Goal: Information Seeking & Learning: Learn about a topic

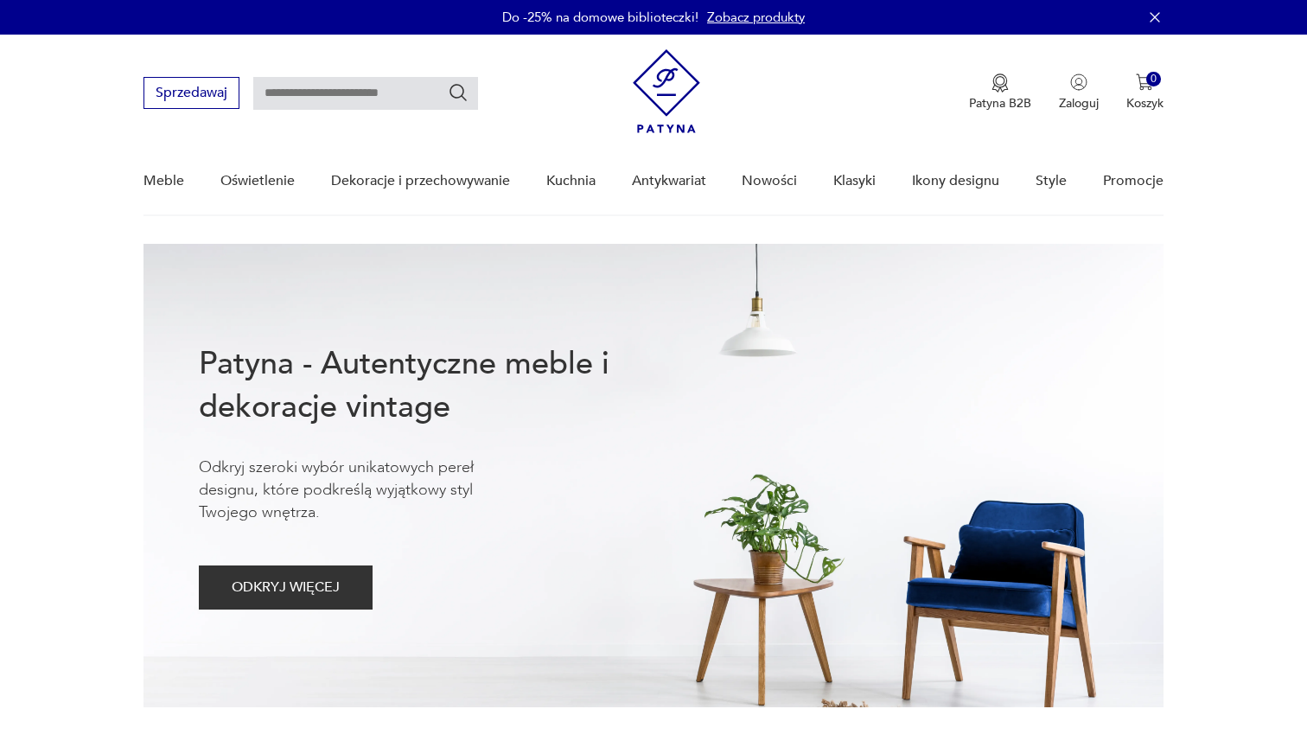
click at [759, 22] on link "Zobacz produkty" at bounding box center [756, 17] width 98 height 17
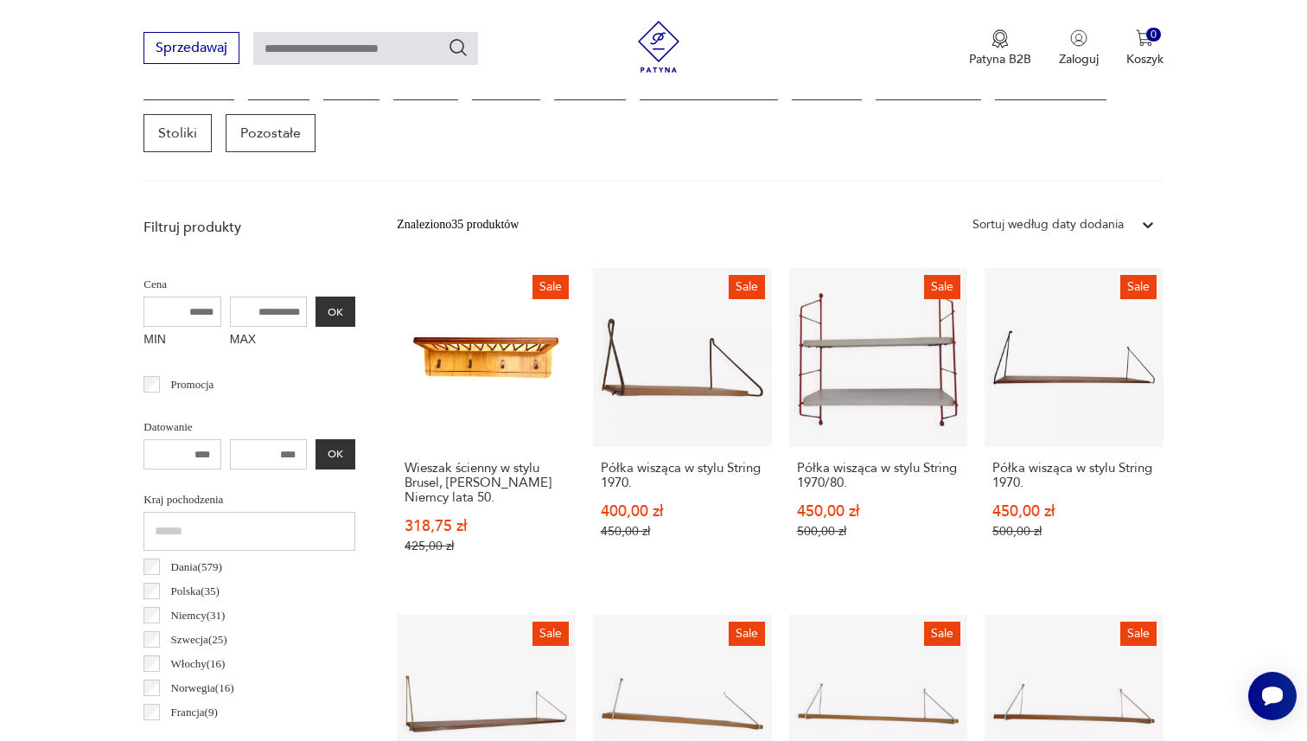
scroll to position [500, 0]
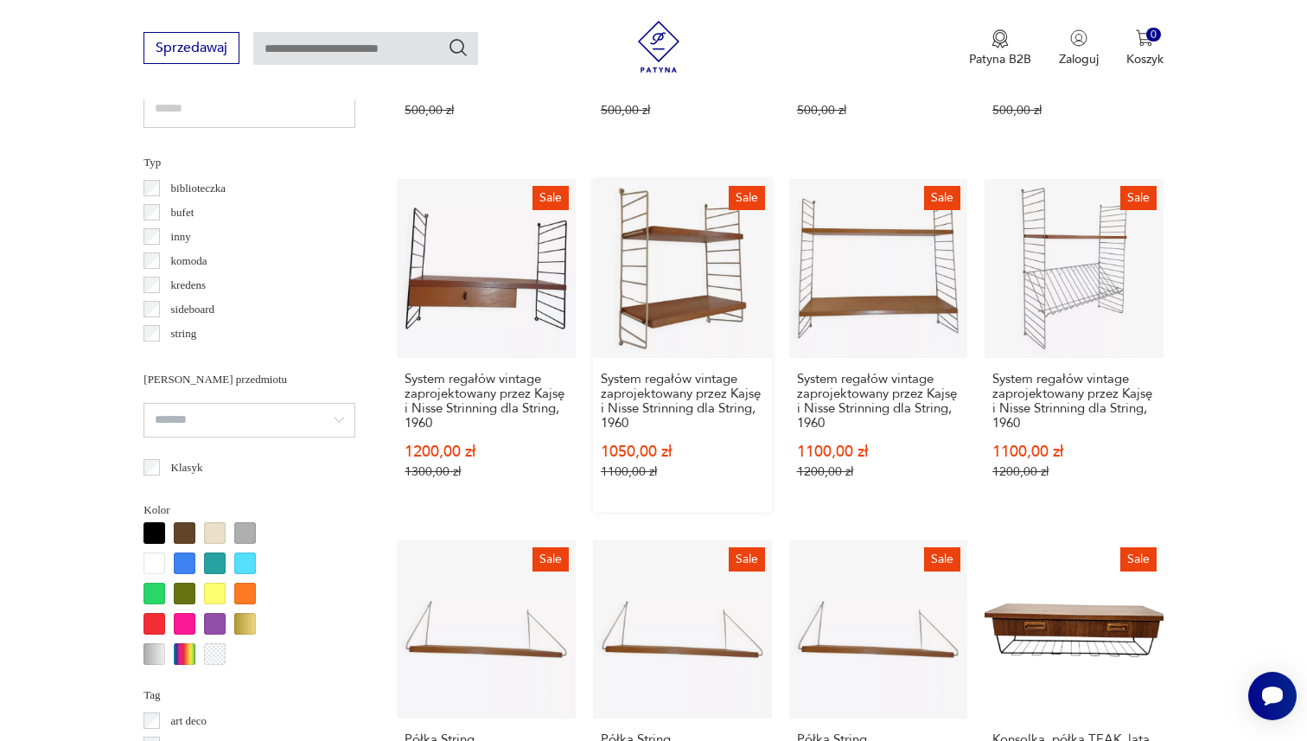
click at [704, 228] on link "Sale System regałów vintage zaprojektowany przez Kajsę i Nisse Strinning dla St…" at bounding box center [682, 346] width 179 height 334
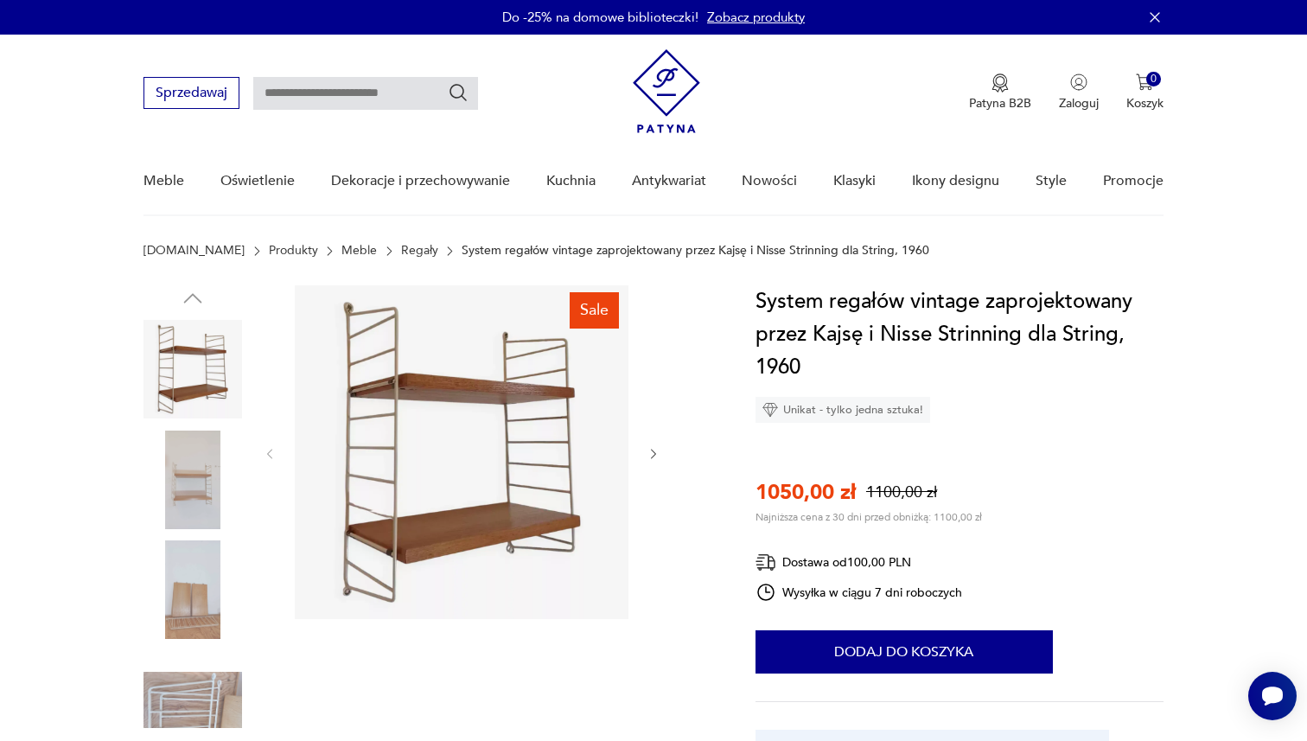
click at [163, 497] on img at bounding box center [193, 480] width 99 height 99
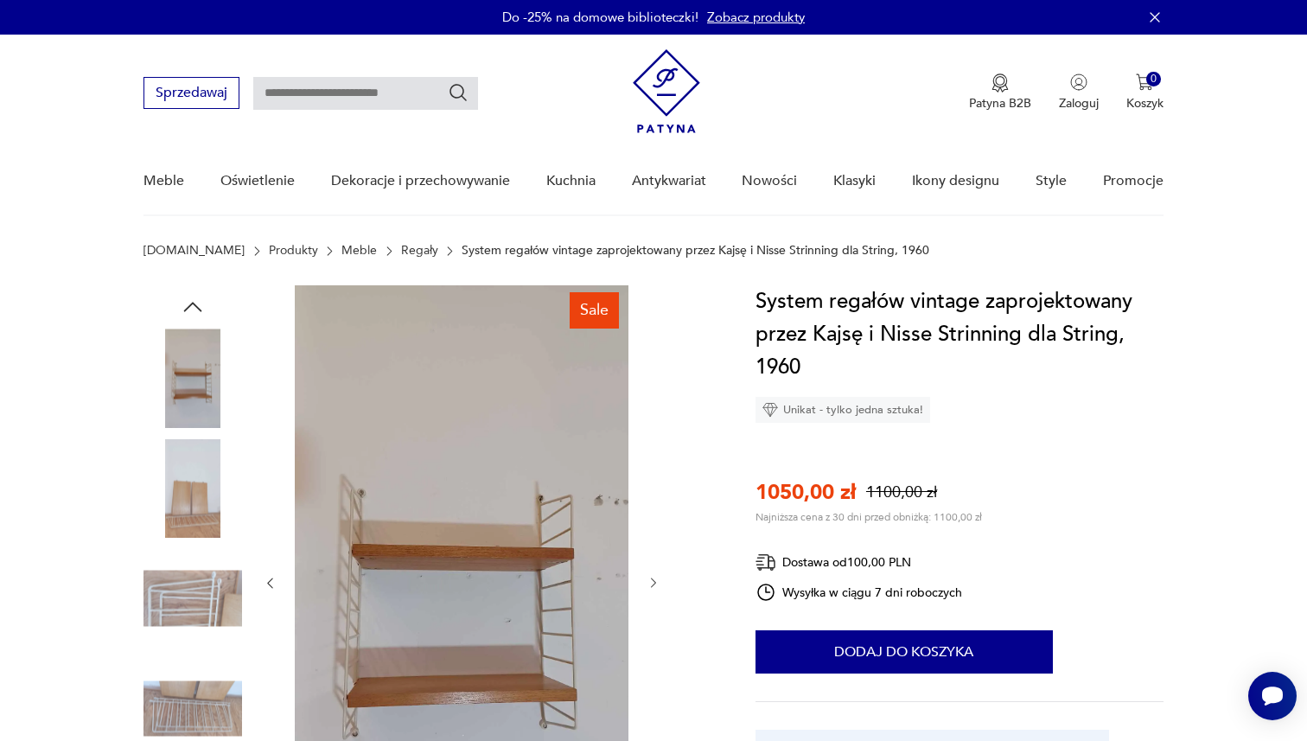
click at [176, 500] on img at bounding box center [193, 488] width 99 height 99
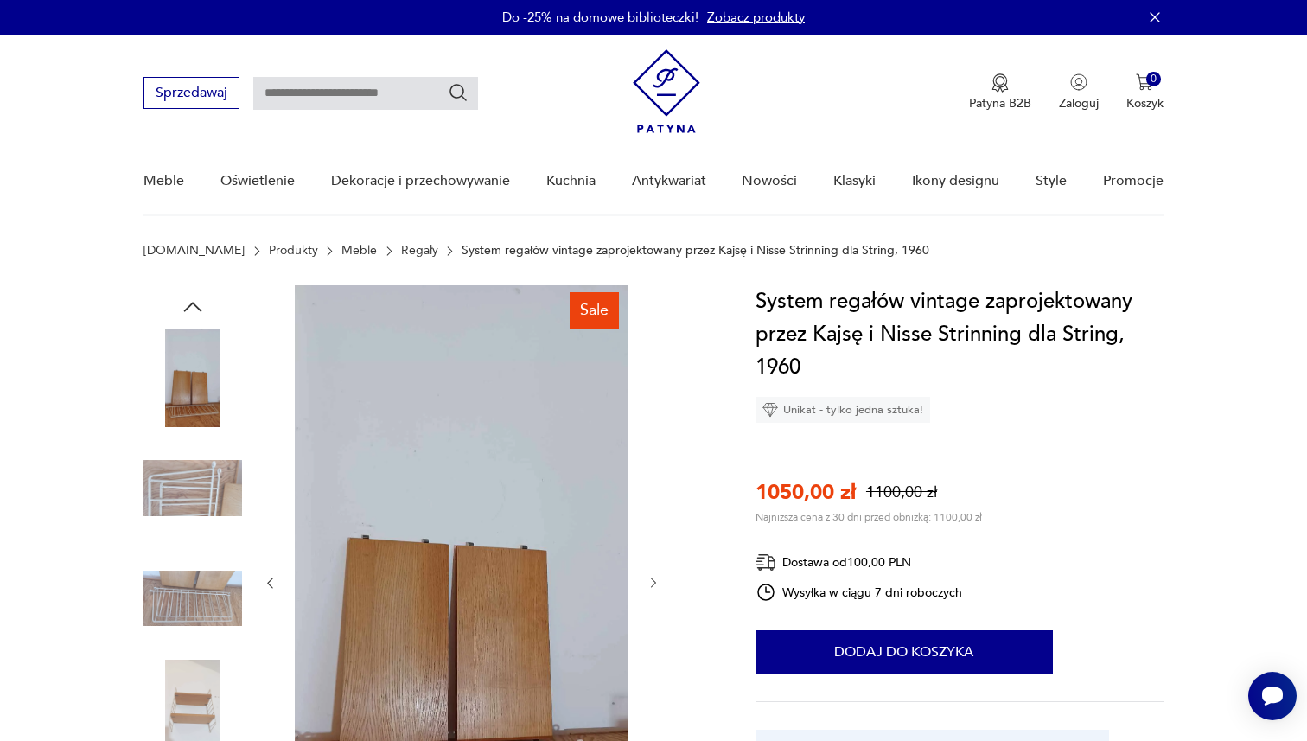
click at [176, 512] on img at bounding box center [193, 488] width 99 height 99
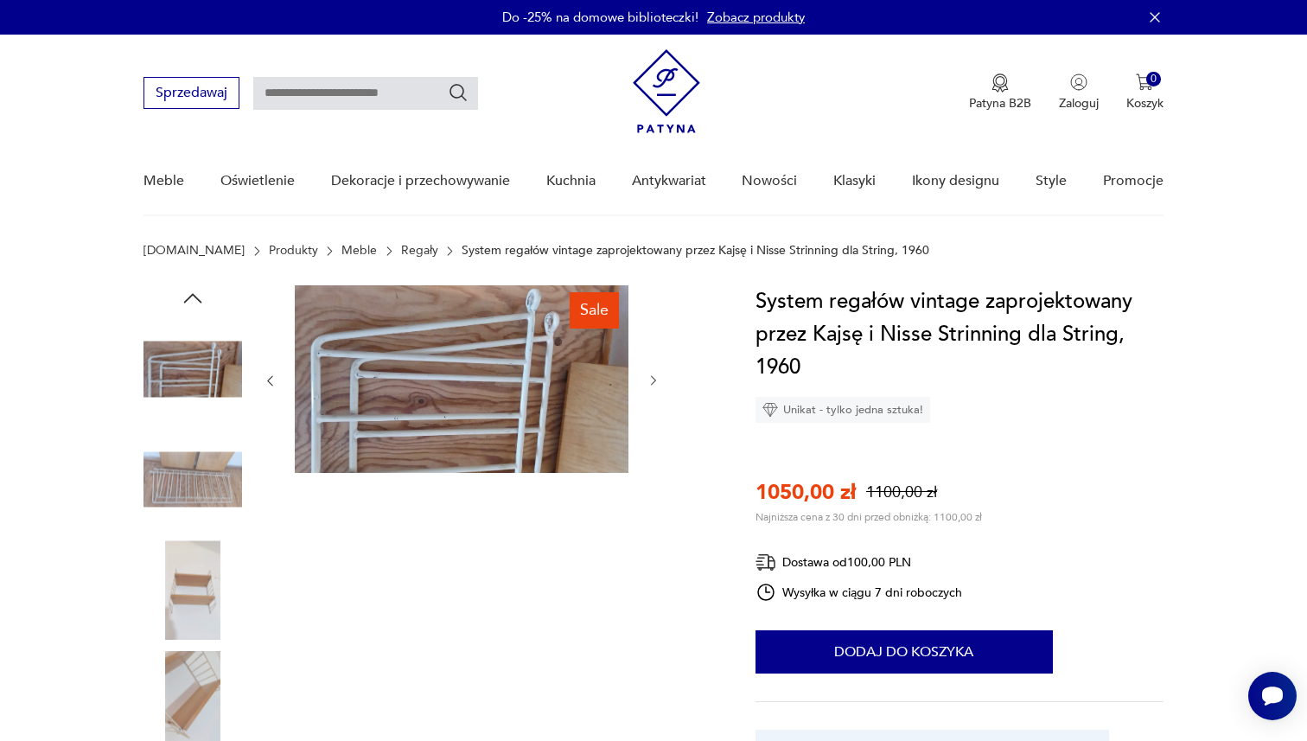
click at [176, 512] on img at bounding box center [193, 480] width 99 height 99
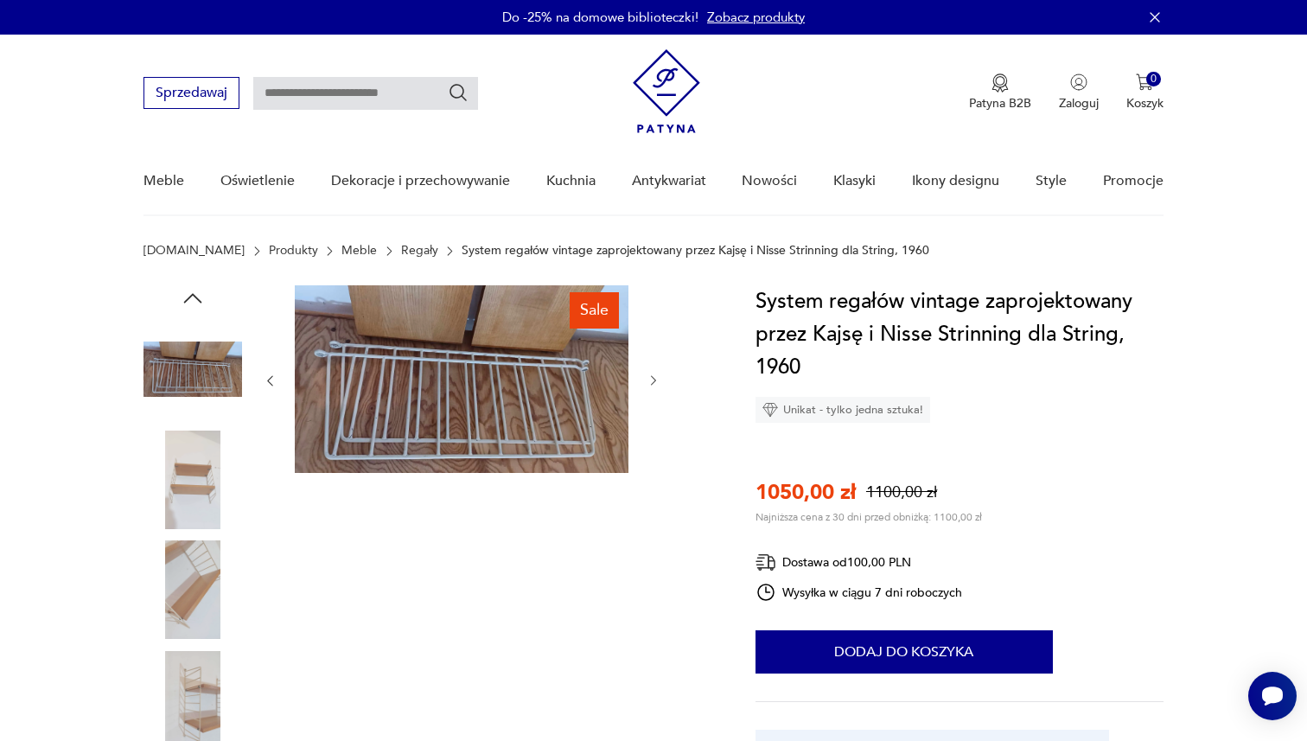
click at [181, 521] on img at bounding box center [193, 480] width 99 height 99
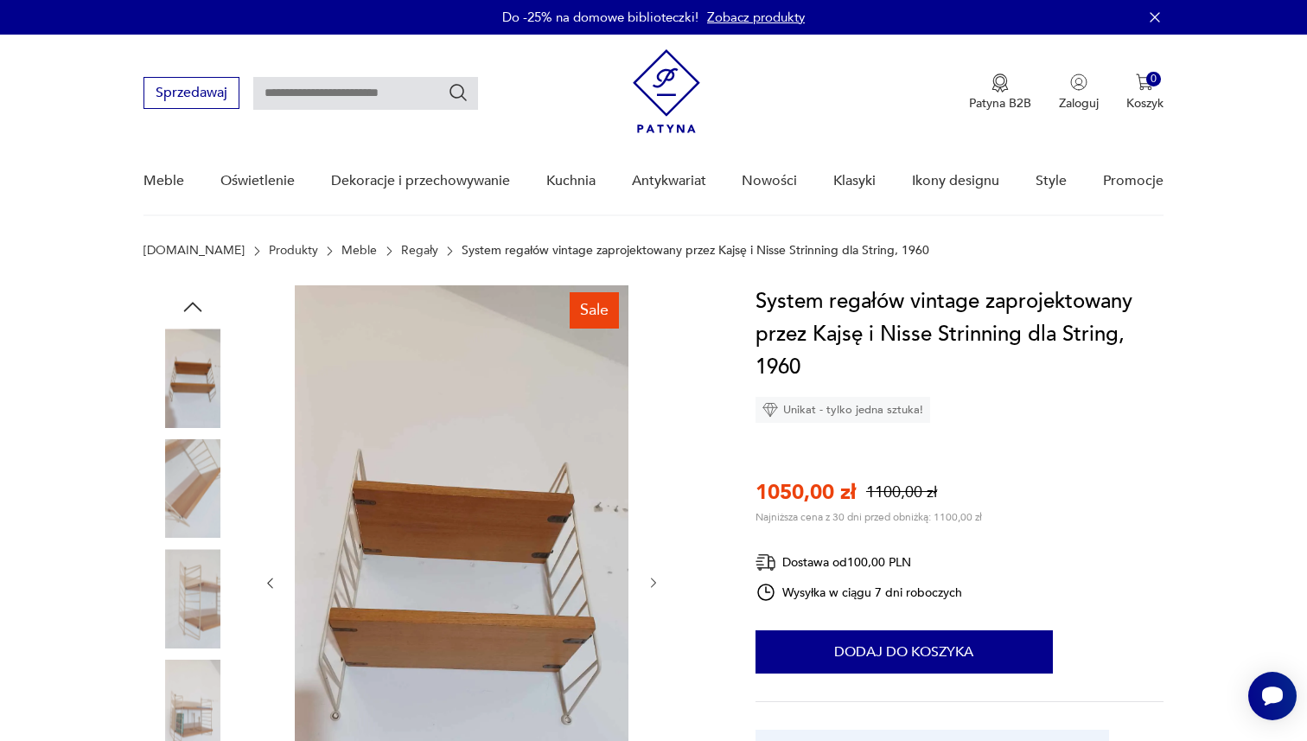
click at [181, 521] on img at bounding box center [193, 488] width 99 height 99
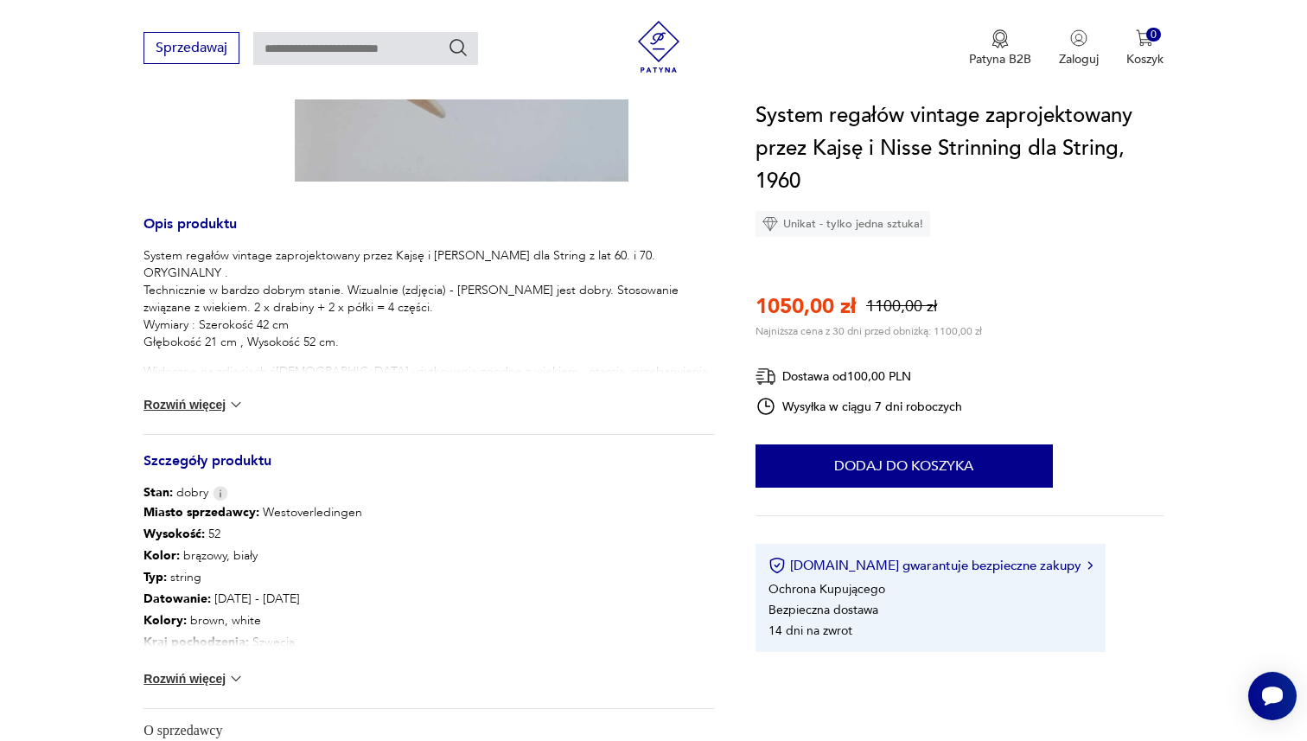
scroll to position [707, 0]
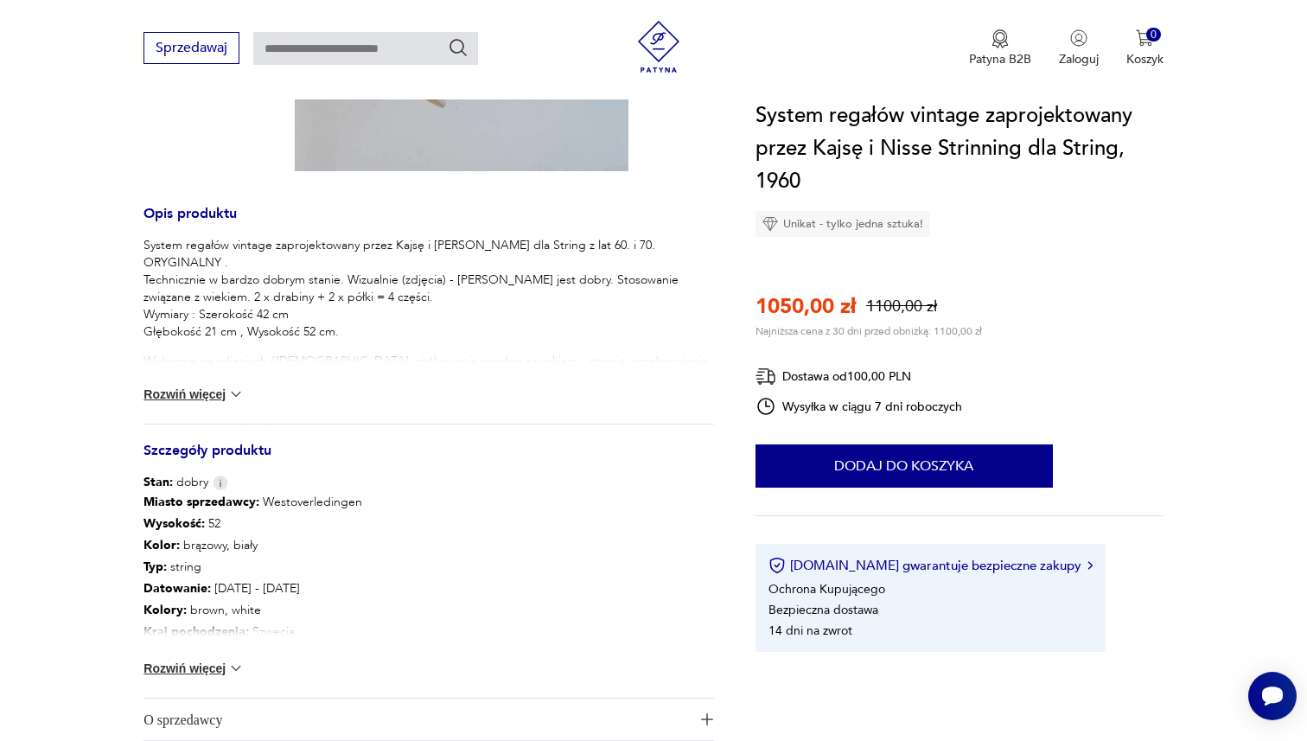
click at [189, 391] on button "Rozwiń więcej" at bounding box center [194, 394] width 100 height 17
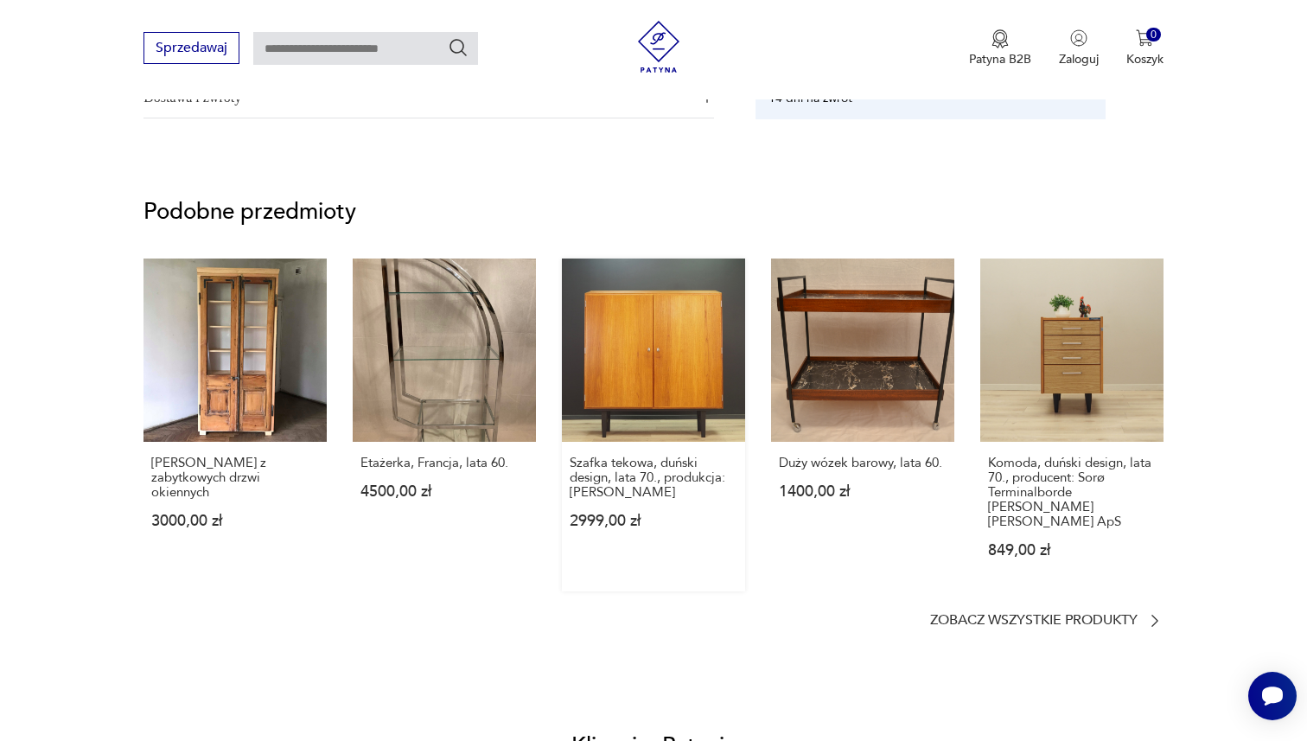
click at [656, 353] on link "Szafka tekowa, duński design, lata 70., produkcja: [PERSON_NAME] 2999,00 zł" at bounding box center [653, 425] width 183 height 333
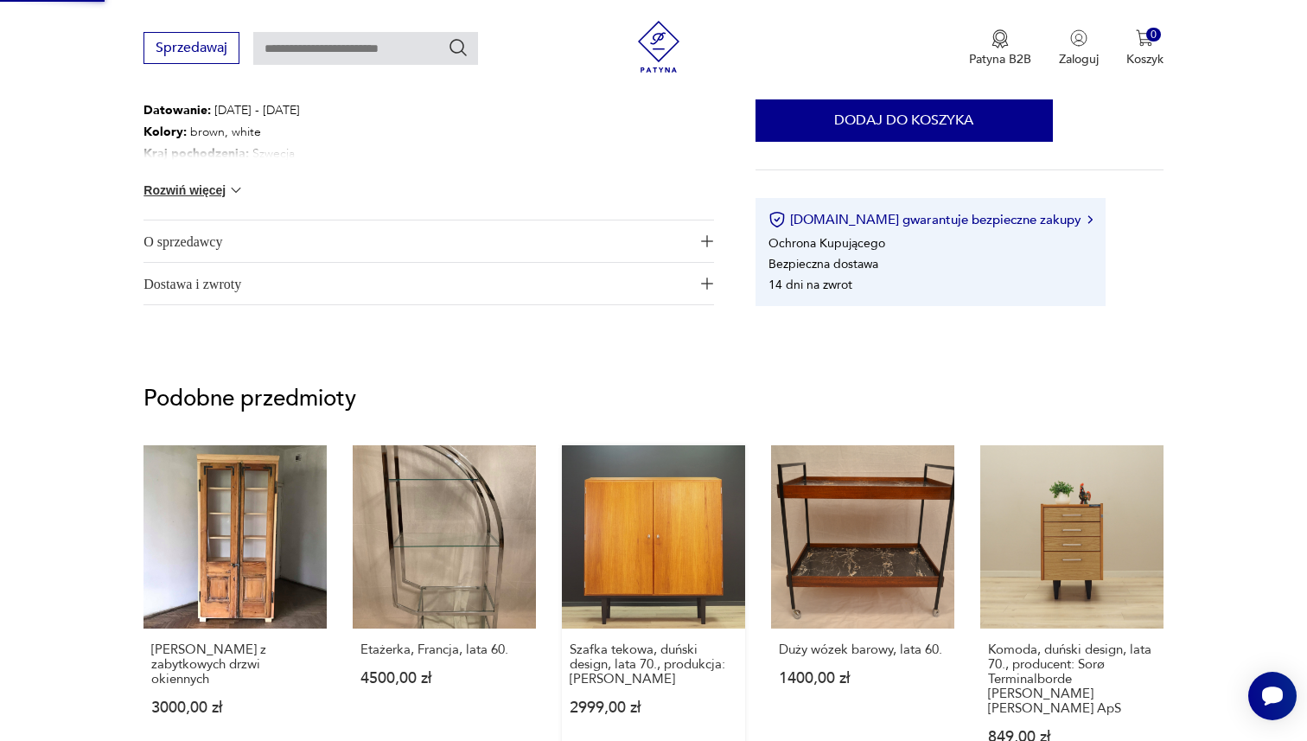
scroll to position [770, 0]
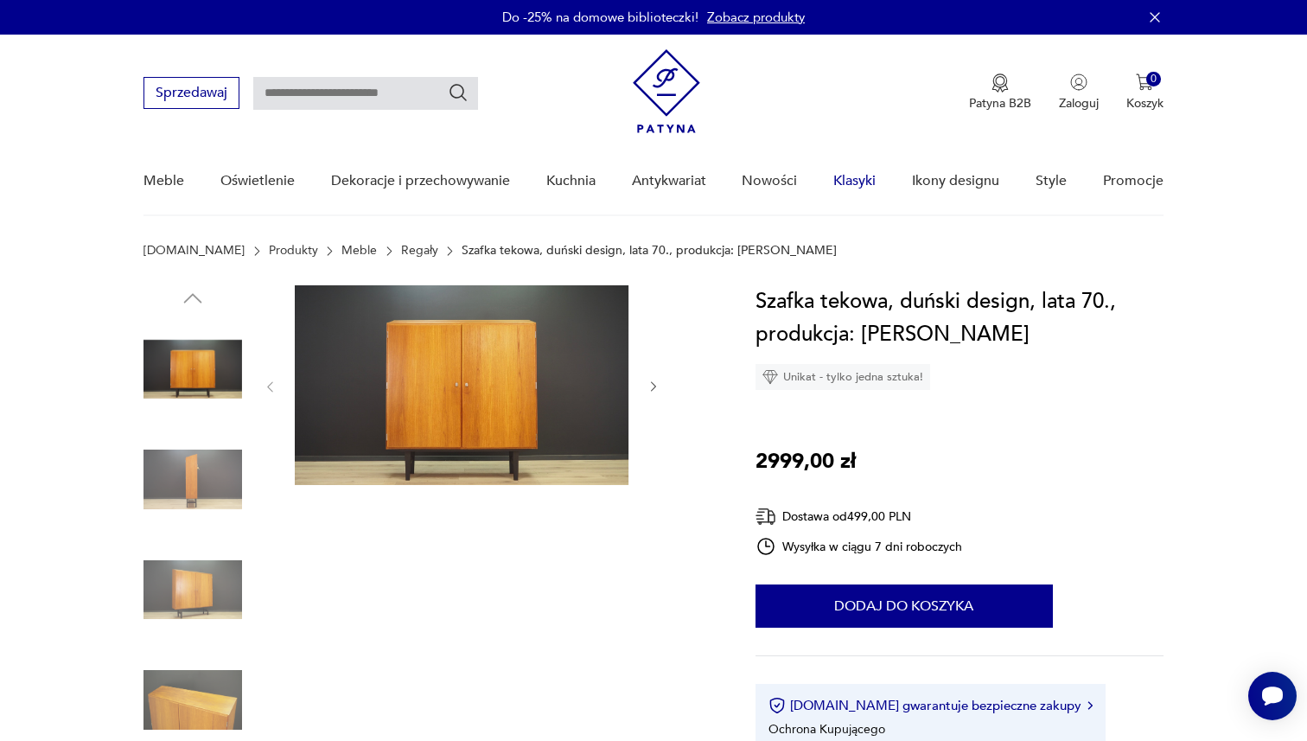
click at [846, 177] on link "Klasyki" at bounding box center [855, 181] width 42 height 67
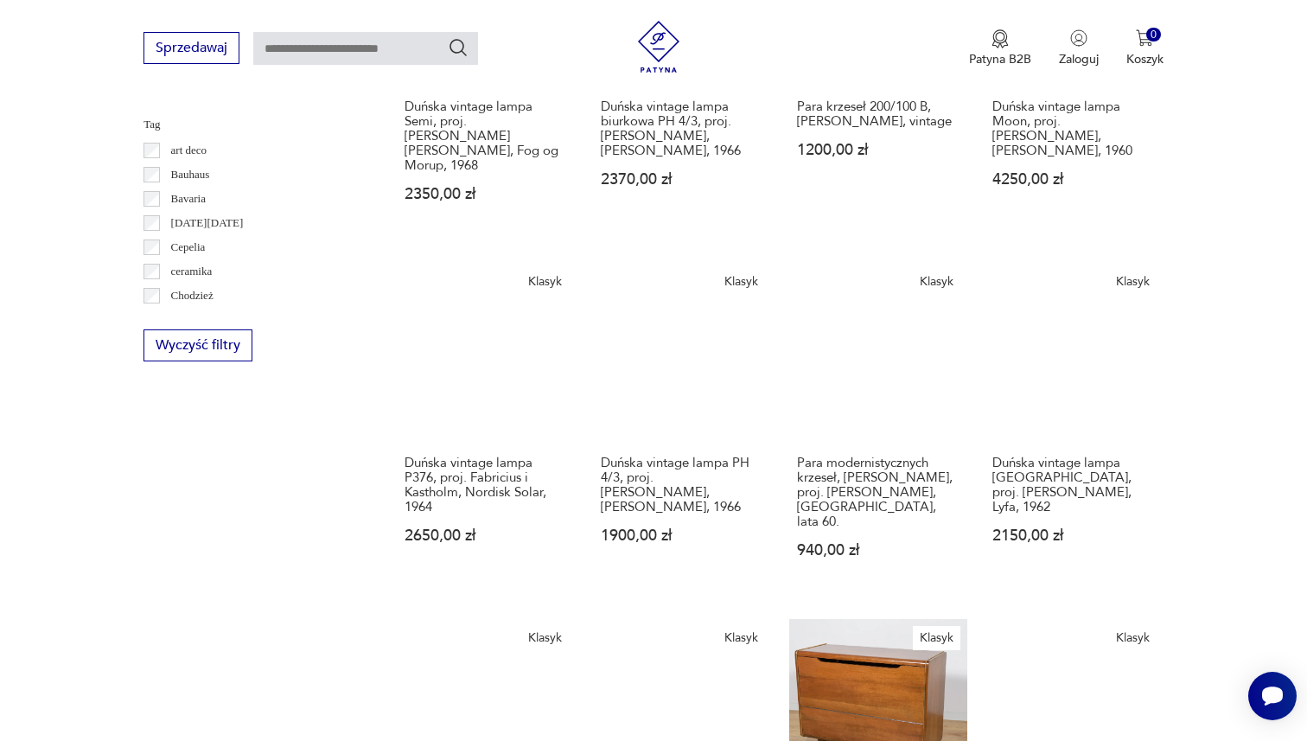
scroll to position [832, 0]
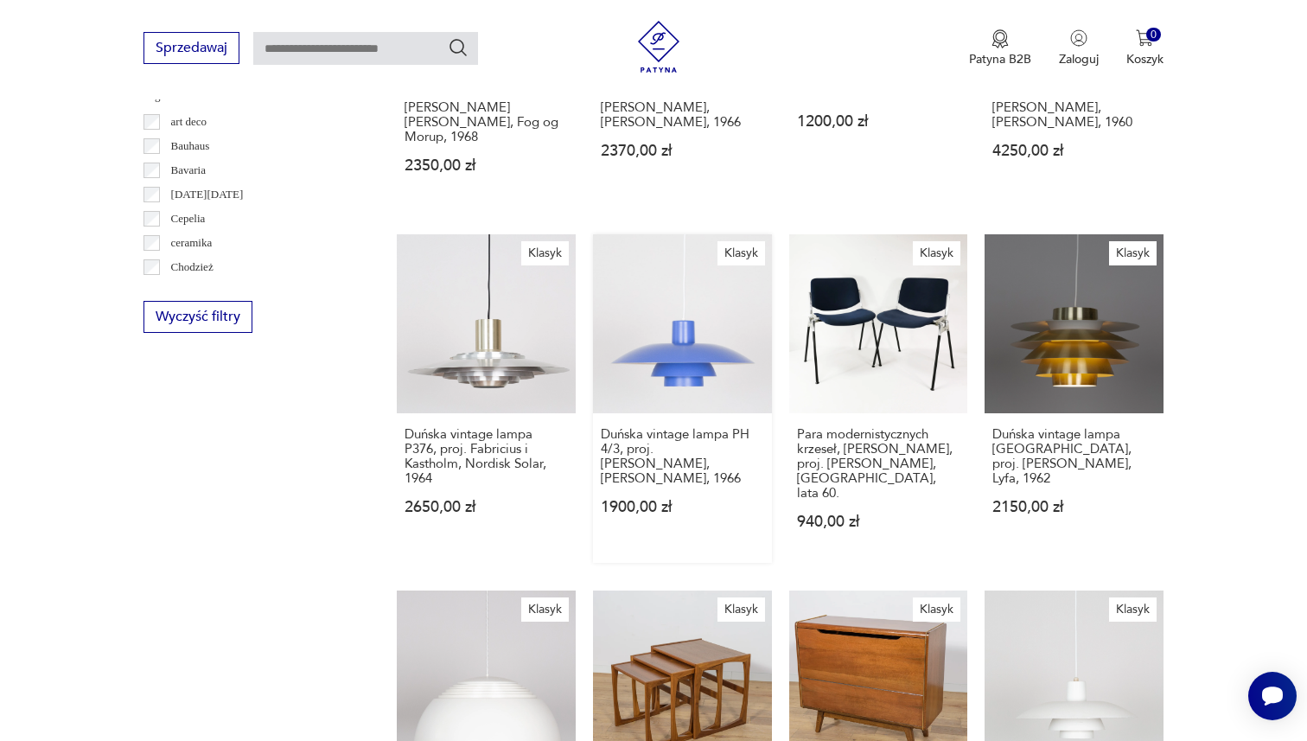
click at [701, 302] on link "Klasyk Duńska vintage lampa PH 4/3, proj. [PERSON_NAME], [PERSON_NAME], 1966 19…" at bounding box center [682, 398] width 179 height 329
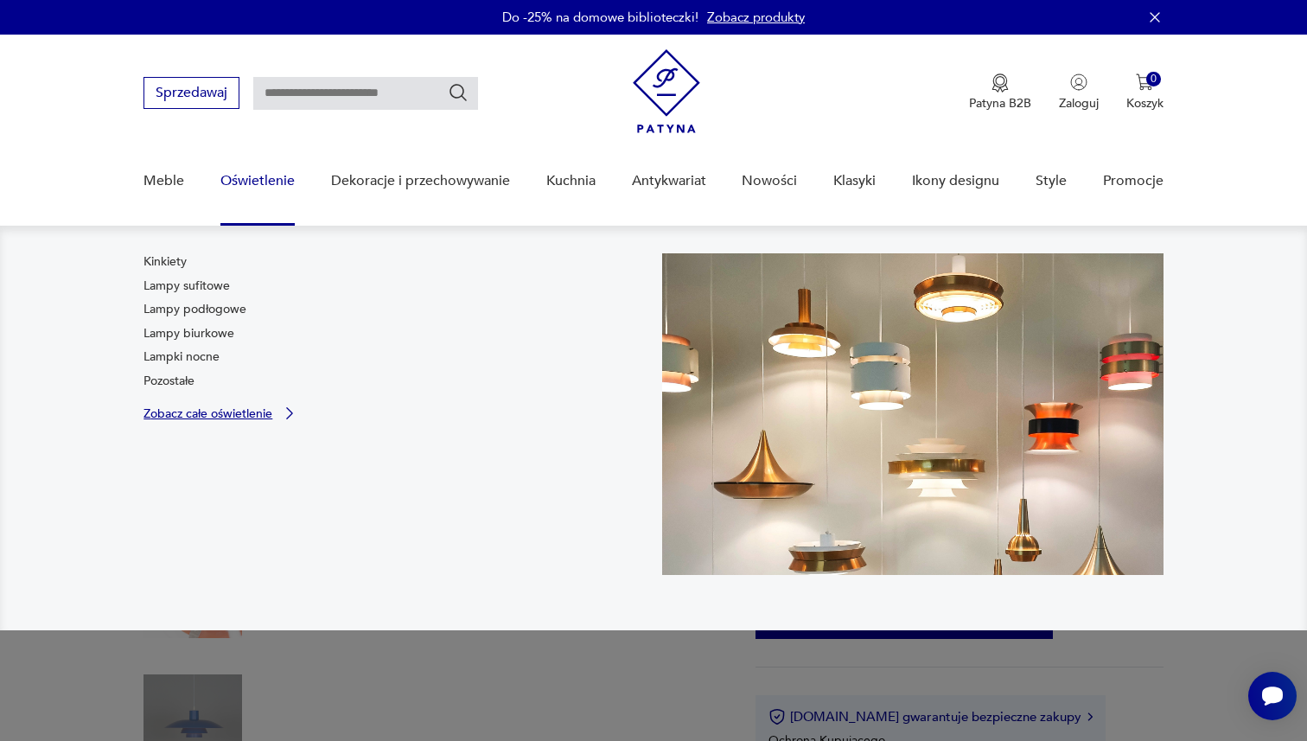
click at [194, 418] on p "Zobacz całe oświetlenie" at bounding box center [208, 413] width 129 height 11
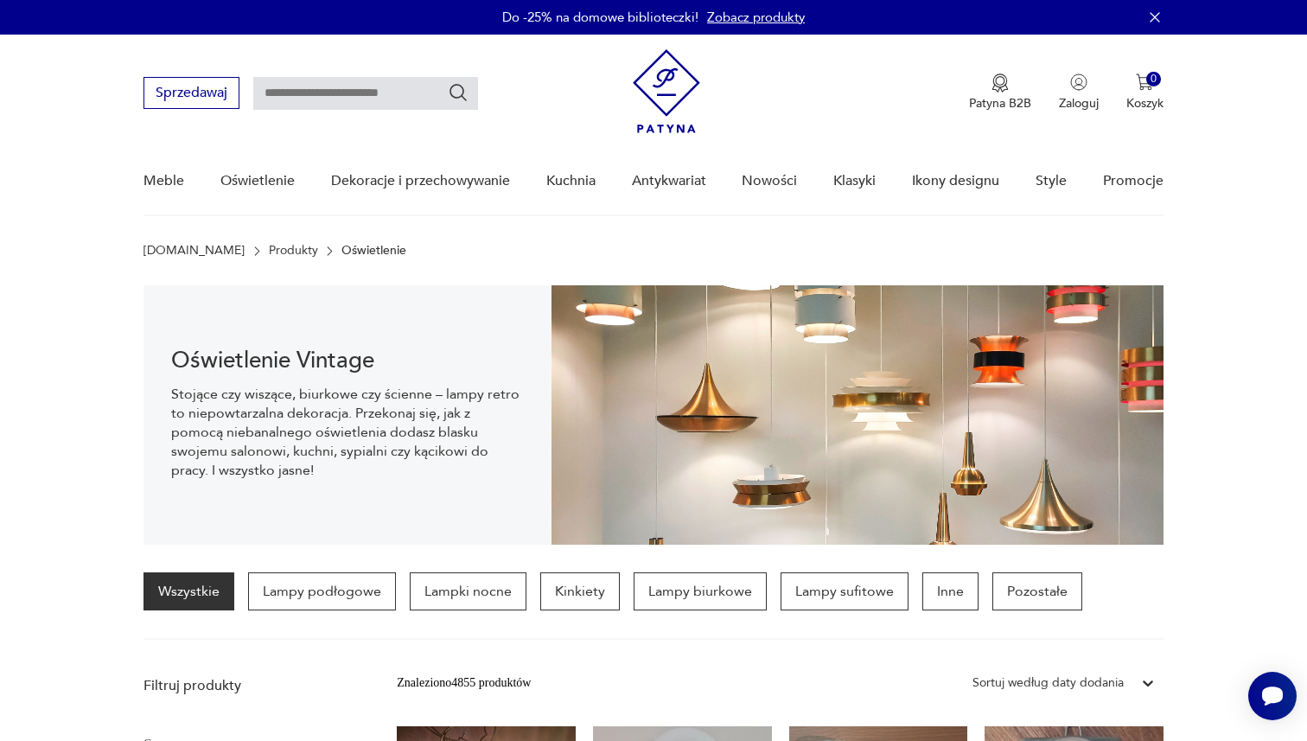
click at [862, 91] on div "Patyna B2B Zaloguj 0 Koszyk Twój koszyk ( 0 ) Brak produktów w koszyku IDŹ DO K…" at bounding box center [898, 92] width 530 height 87
